Goal: Transaction & Acquisition: Purchase product/service

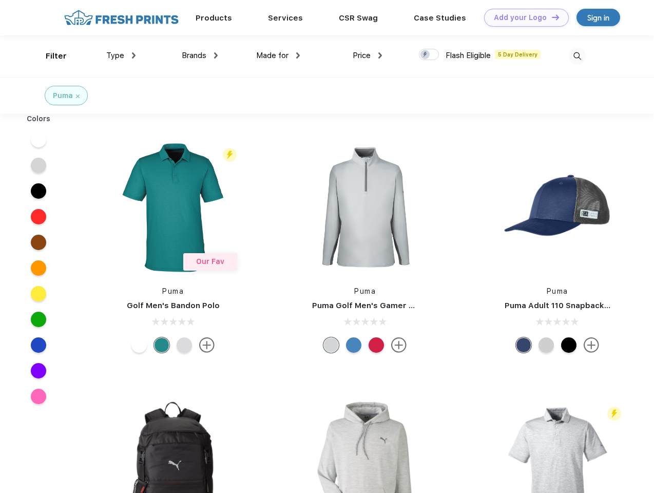
click at [523, 17] on link "Add your Logo Design Tool" at bounding box center [526, 18] width 85 height 18
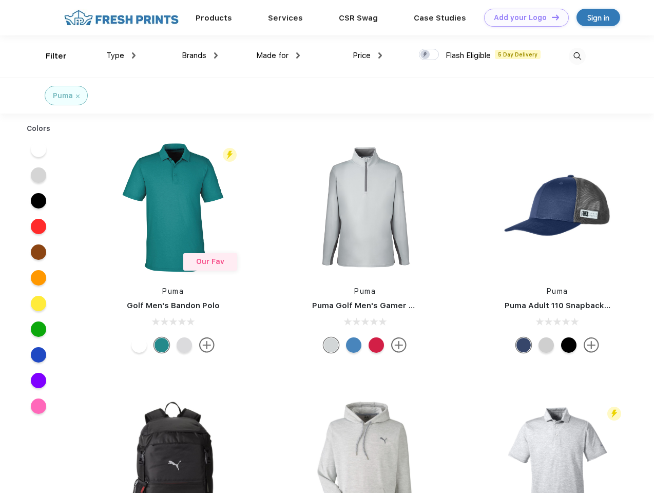
click at [0, 0] on div "Design Tool" at bounding box center [0, 0] width 0 height 0
click at [551, 17] on link "Add your Logo Design Tool" at bounding box center [526, 18] width 85 height 18
click at [49, 56] on div "Filter" at bounding box center [56, 56] width 21 height 12
click at [121, 55] on span "Type" at bounding box center [115, 55] width 18 height 9
click at [200, 55] on span "Brands" at bounding box center [194, 55] width 25 height 9
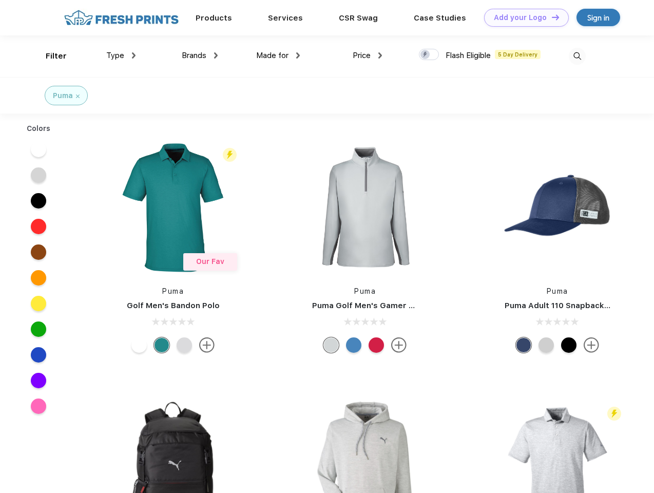
click at [278, 55] on span "Made for" at bounding box center [272, 55] width 32 height 9
click at [368, 55] on span "Price" at bounding box center [362, 55] width 18 height 9
click at [429, 55] on div at bounding box center [429, 54] width 20 height 11
click at [426, 55] on input "checkbox" at bounding box center [422, 51] width 7 height 7
click at [577, 56] on img at bounding box center [577, 56] width 17 height 17
